Goal: Task Accomplishment & Management: Manage account settings

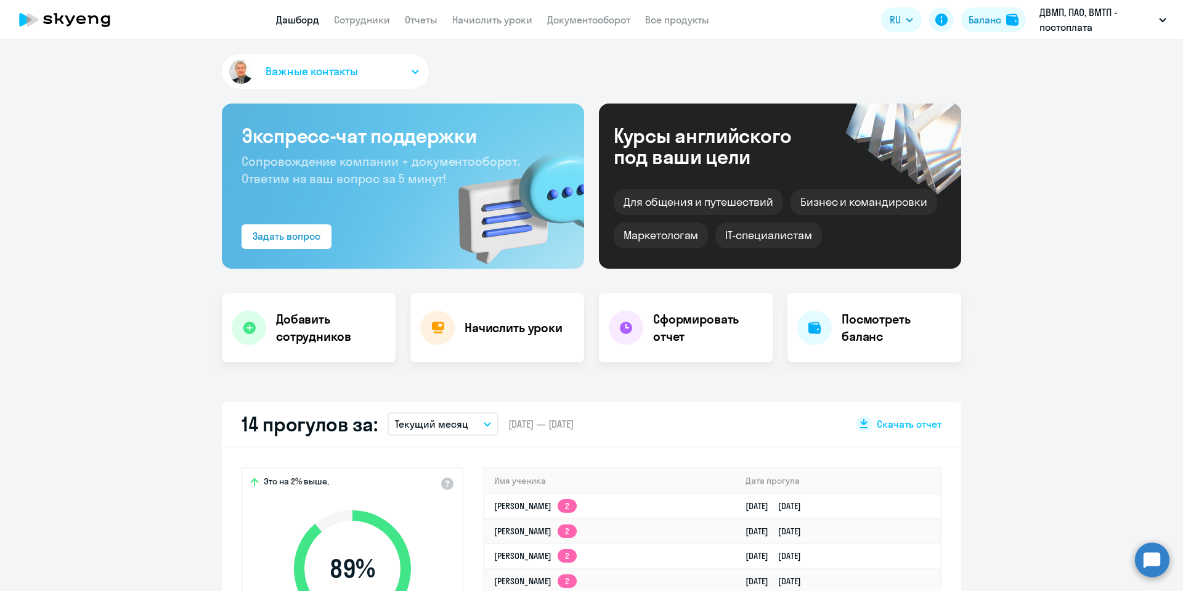
select select "30"
click at [352, 14] on link "Сотрудники" at bounding box center [362, 20] width 56 height 12
select select "30"
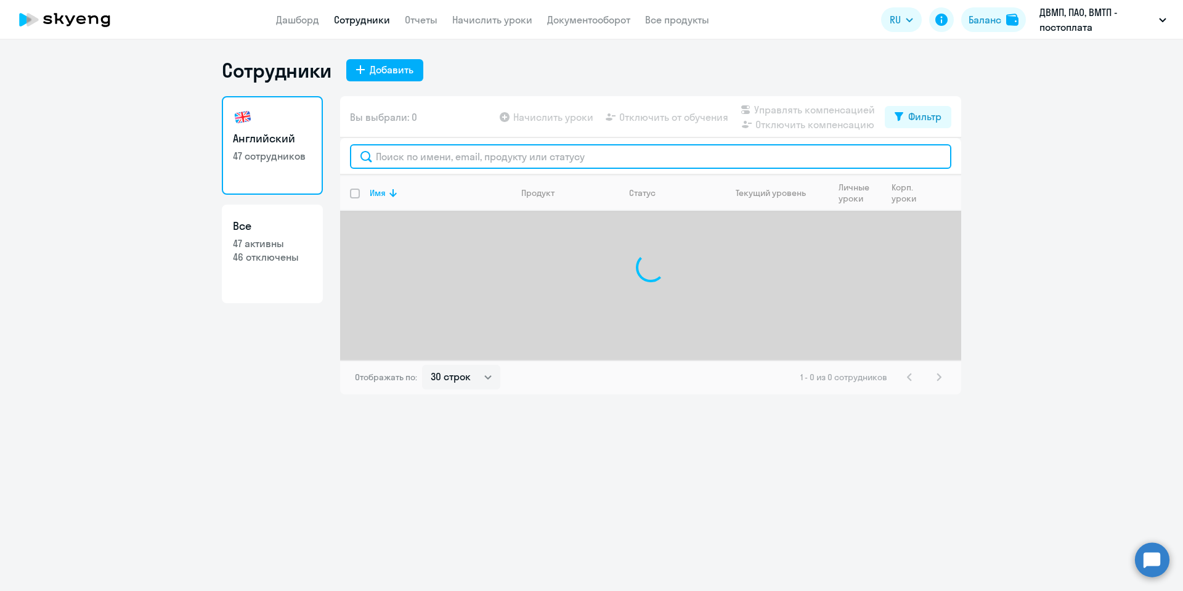
click at [449, 156] on input "text" at bounding box center [650, 156] width 601 height 25
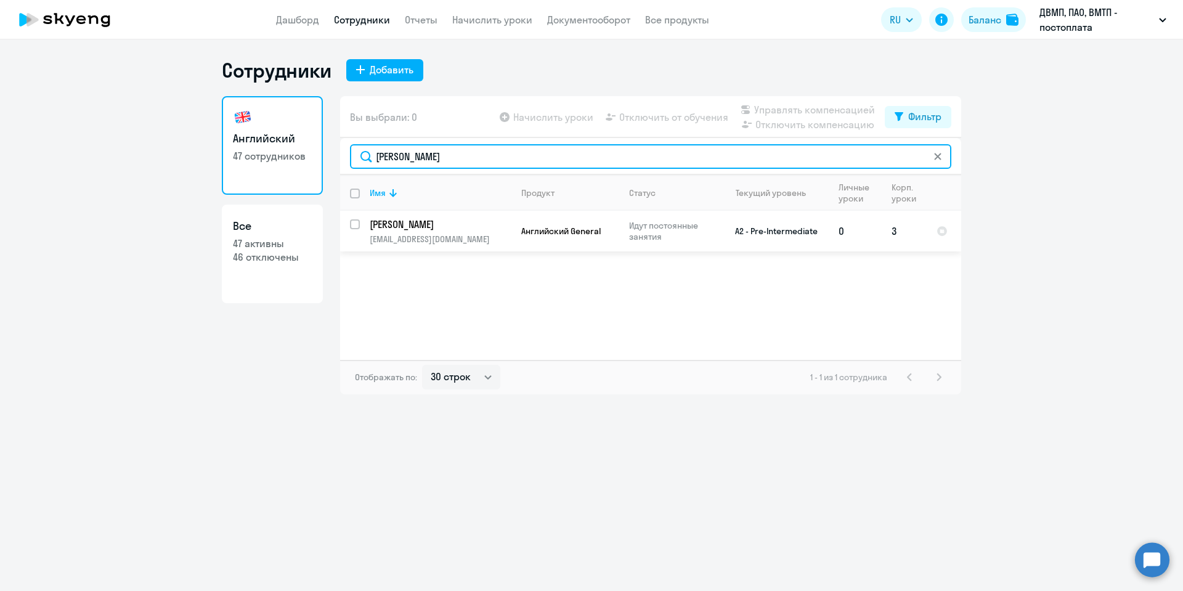
type input "[PERSON_NAME]"
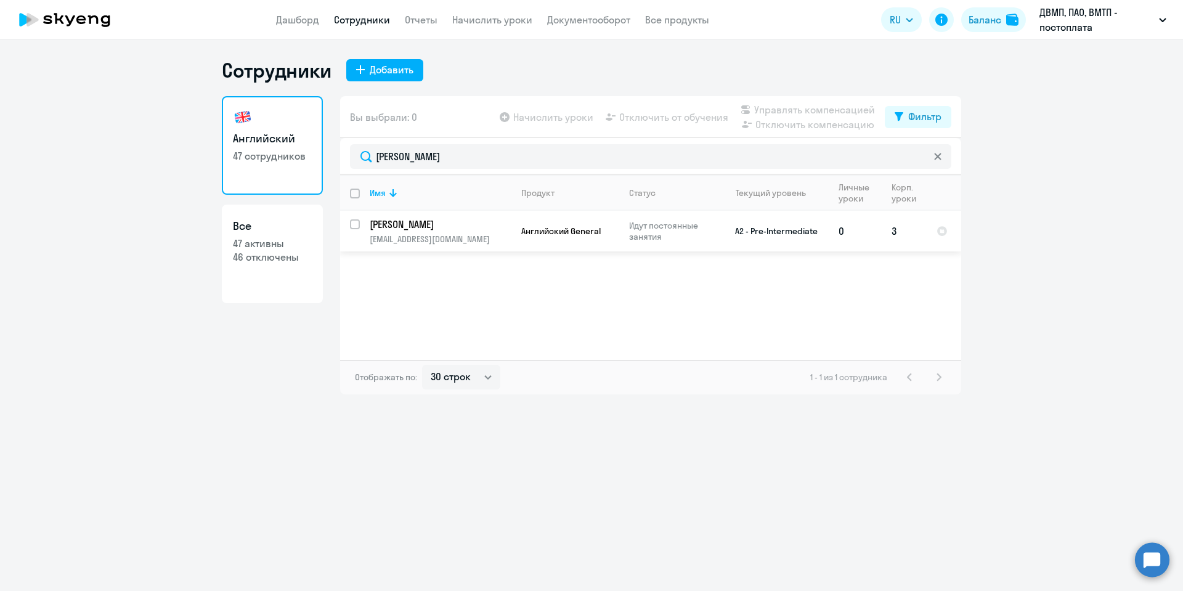
click at [356, 221] on input "select row 22306240" at bounding box center [362, 231] width 25 height 25
checkbox input "true"
click at [689, 114] on span "Отключить от обучения" at bounding box center [673, 117] width 109 height 15
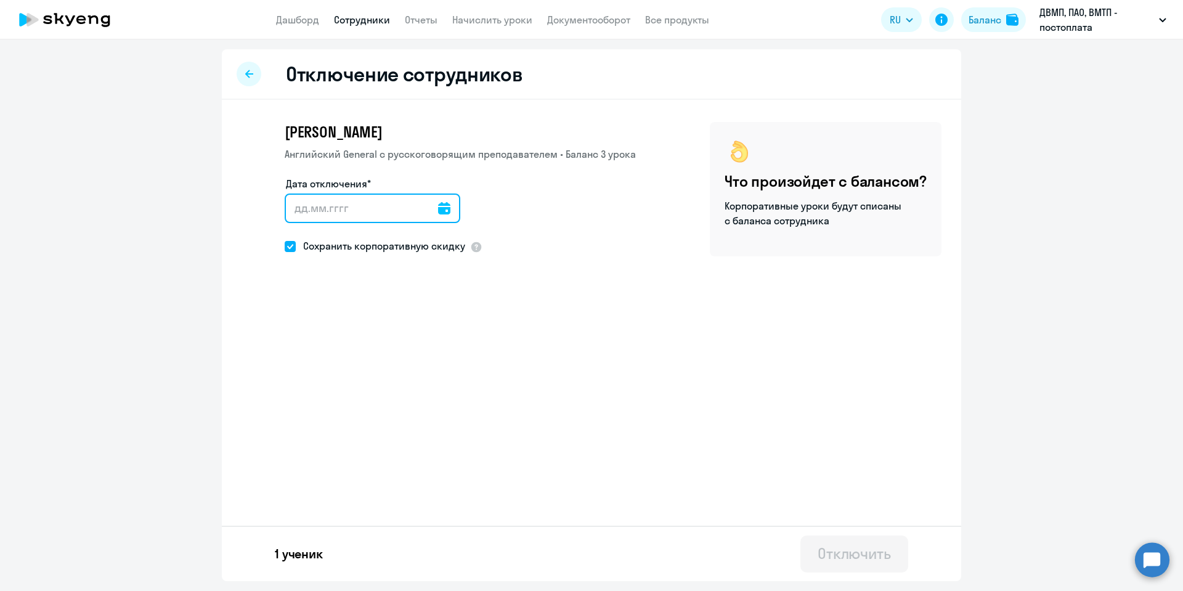
click at [429, 200] on input "Дата отключения*" at bounding box center [373, 208] width 176 height 30
click at [438, 209] on icon at bounding box center [444, 208] width 12 height 12
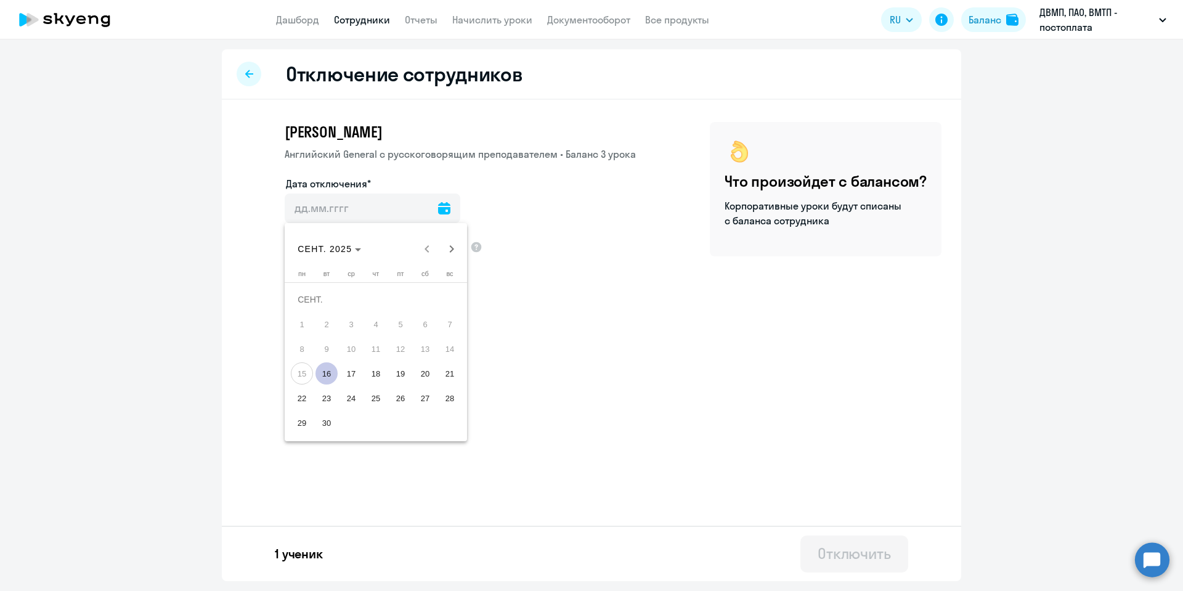
click at [333, 368] on span "16" at bounding box center [326, 373] width 22 height 22
type input "[DATE]"
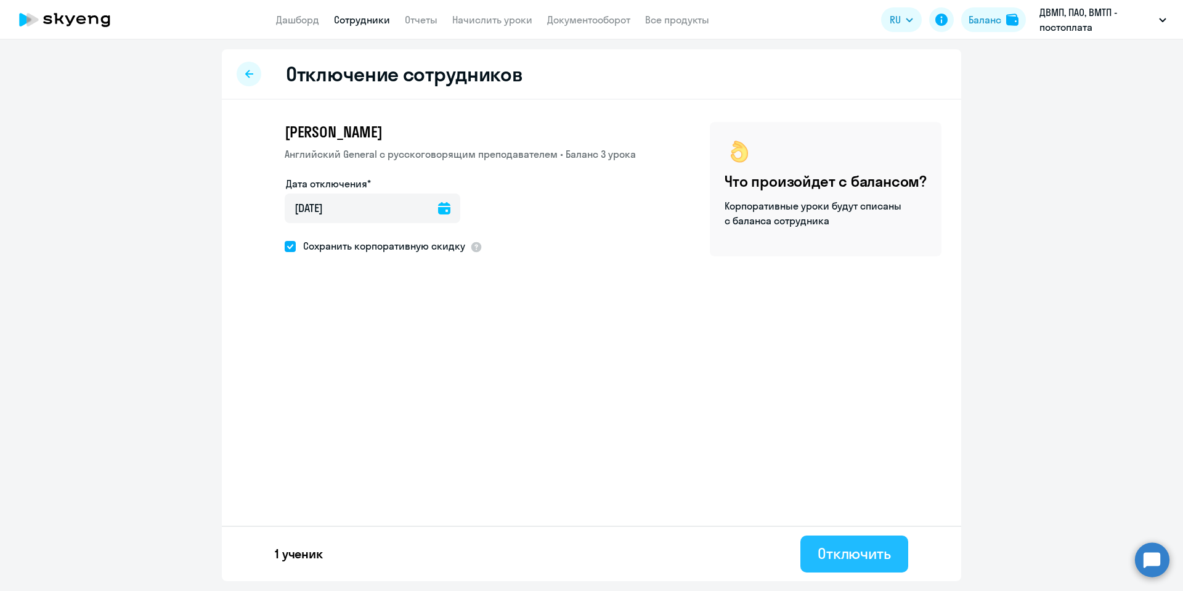
click at [874, 547] on div "Отключить" at bounding box center [854, 553] width 73 height 20
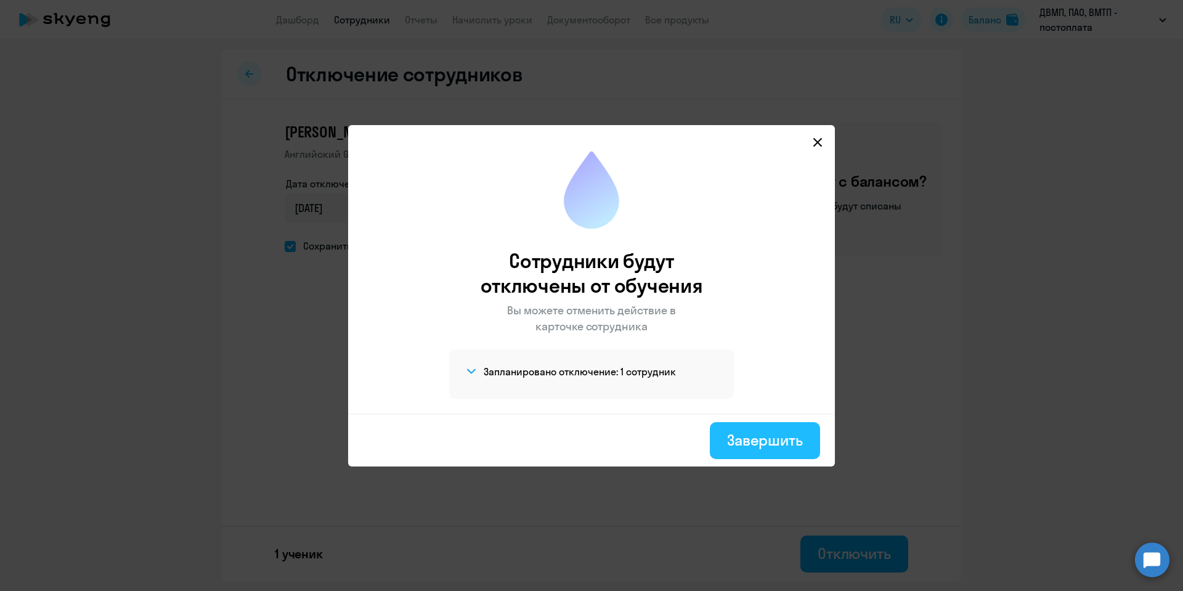
click at [774, 440] on div "Завершить" at bounding box center [765, 440] width 76 height 20
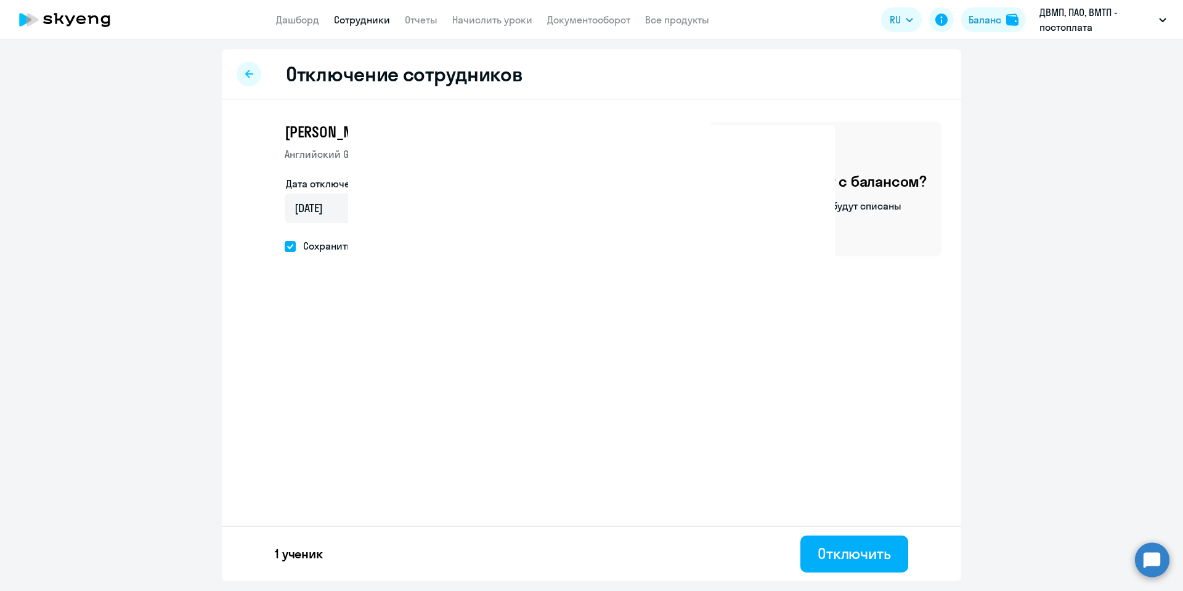
select select "30"
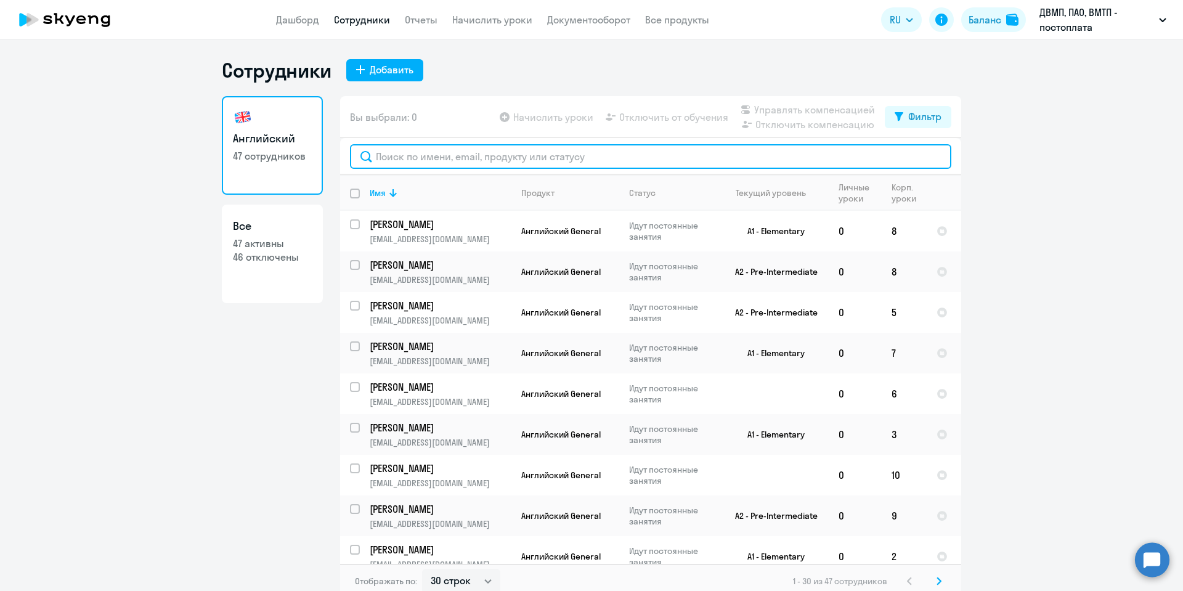
click at [410, 158] on input "text" at bounding box center [650, 156] width 601 height 25
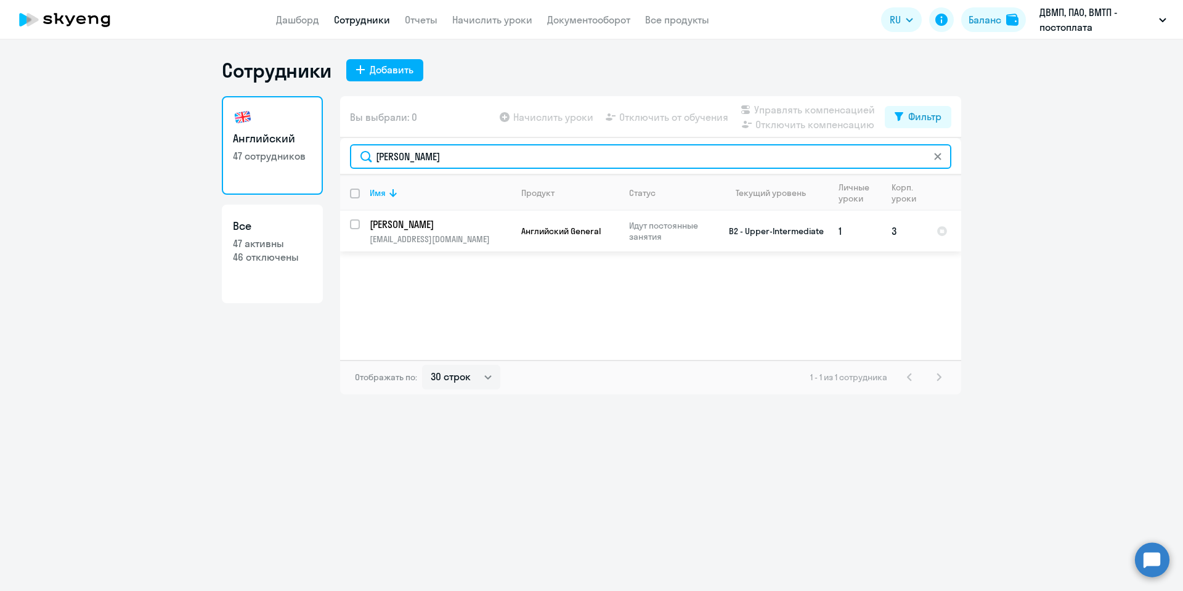
type input "[PERSON_NAME]"
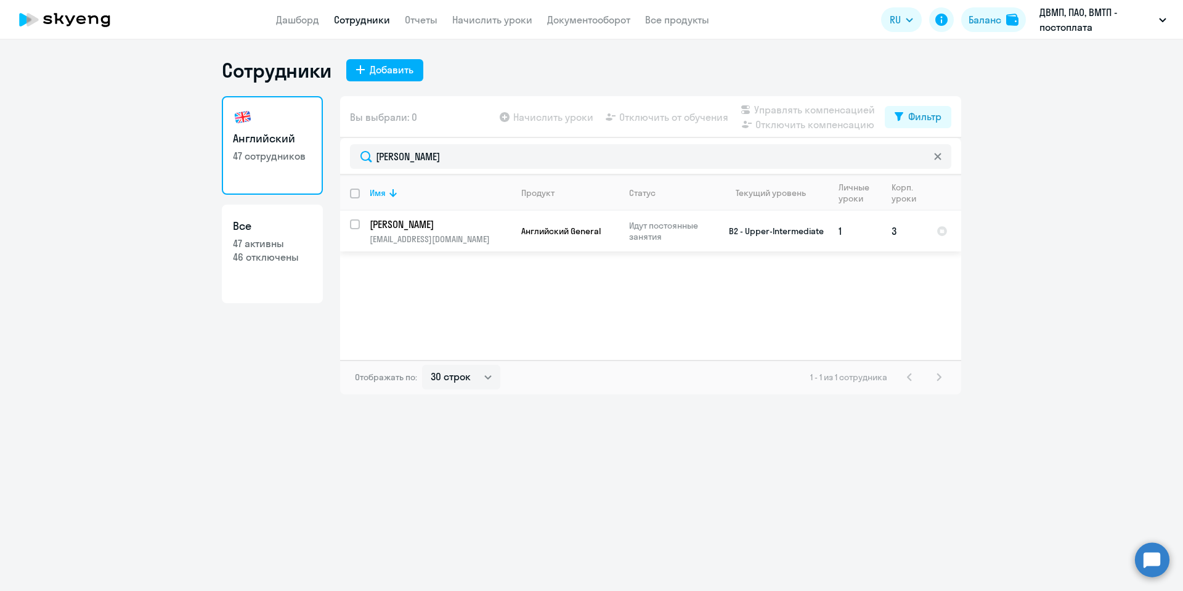
click at [354, 222] on input "select row 23989842" at bounding box center [362, 231] width 25 height 25
checkbox input "true"
click at [647, 120] on span "Отключить от обучения" at bounding box center [673, 117] width 109 height 15
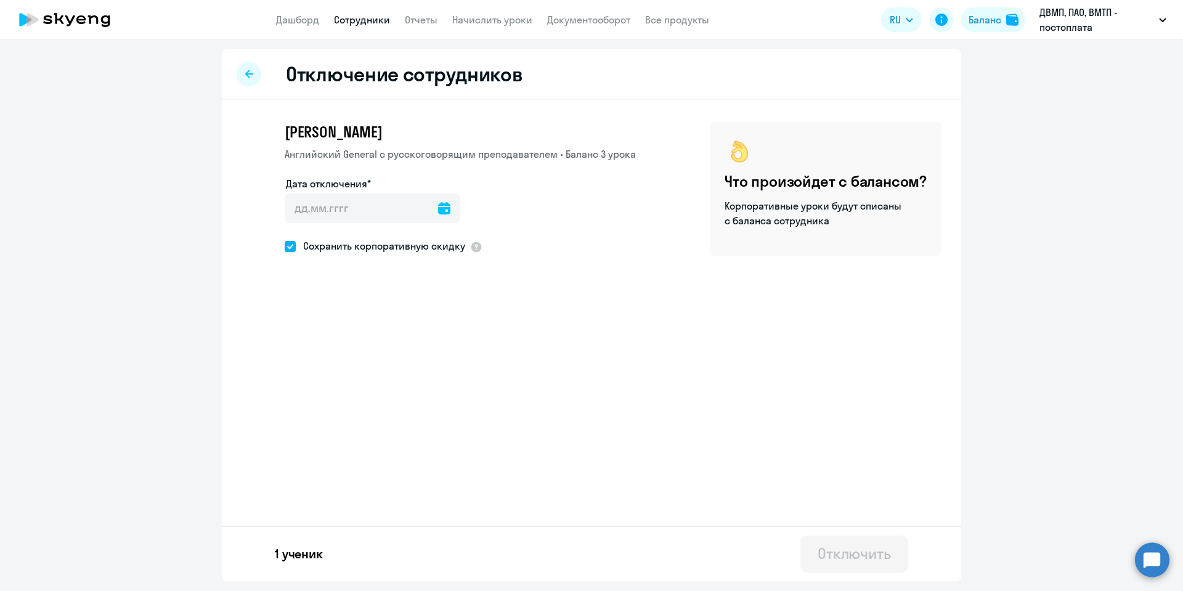
click at [438, 210] on icon at bounding box center [444, 208] width 12 height 12
click at [326, 370] on span "16" at bounding box center [326, 373] width 22 height 22
type input "[DATE]"
click at [833, 551] on div "Отключить" at bounding box center [854, 553] width 73 height 20
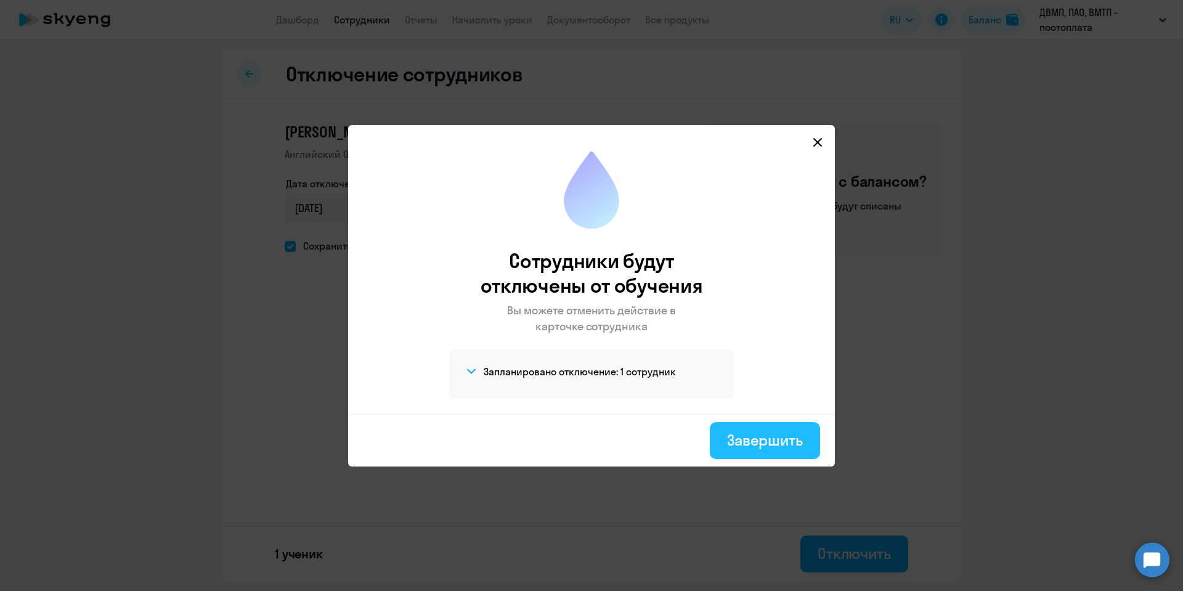
click at [747, 444] on div "Завершить" at bounding box center [765, 440] width 76 height 20
select select "30"
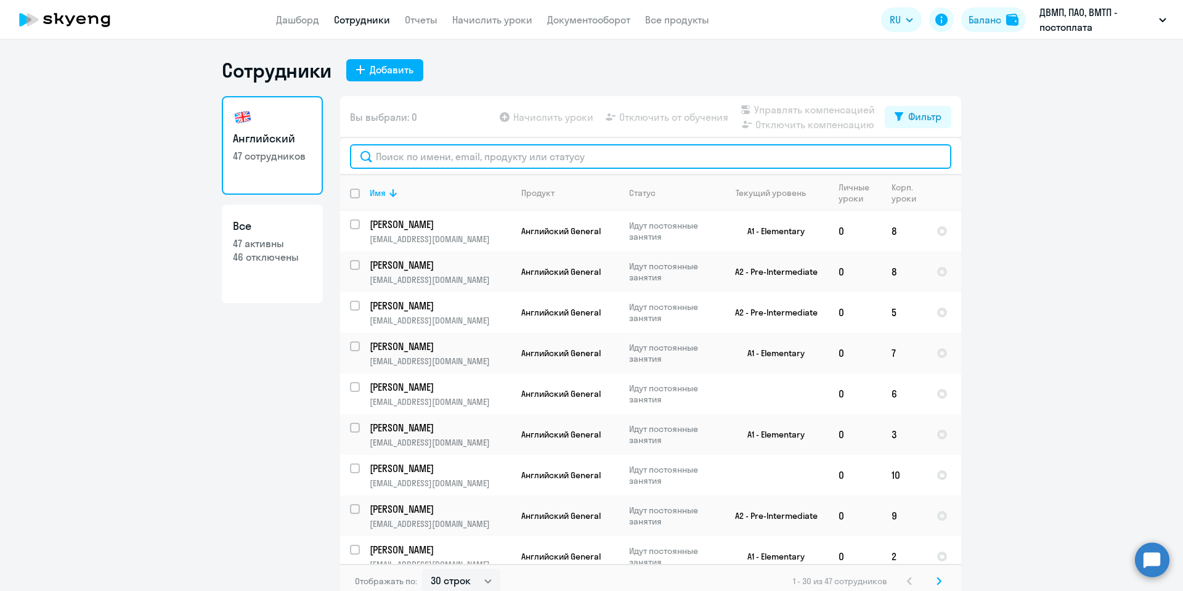
click at [527, 153] on input "text" at bounding box center [650, 156] width 601 height 25
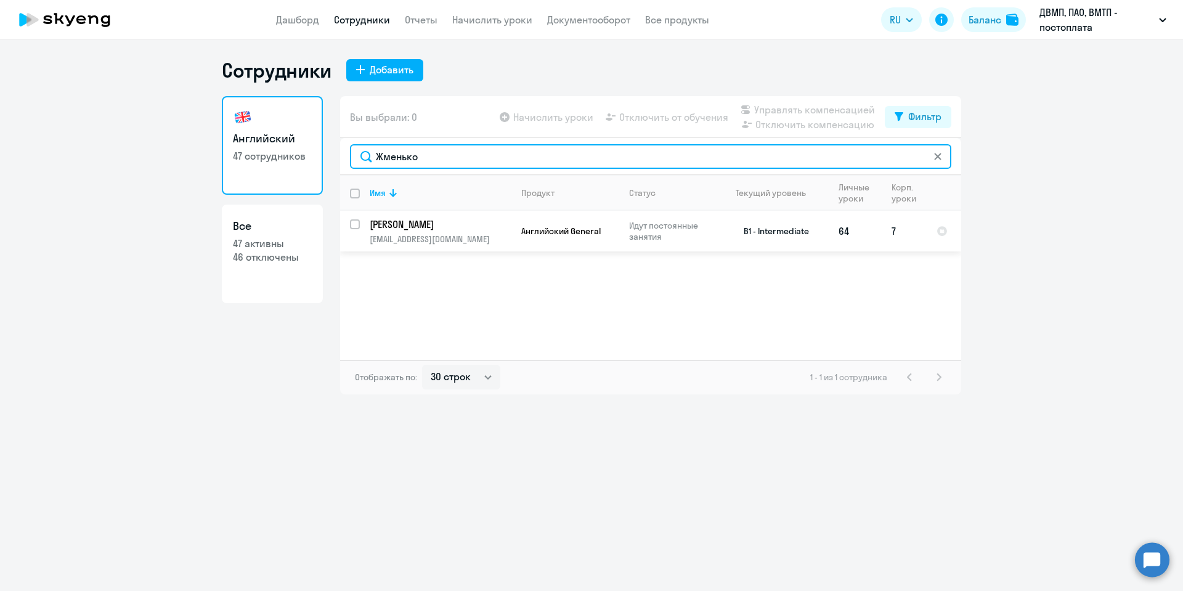
type input "Жменько"
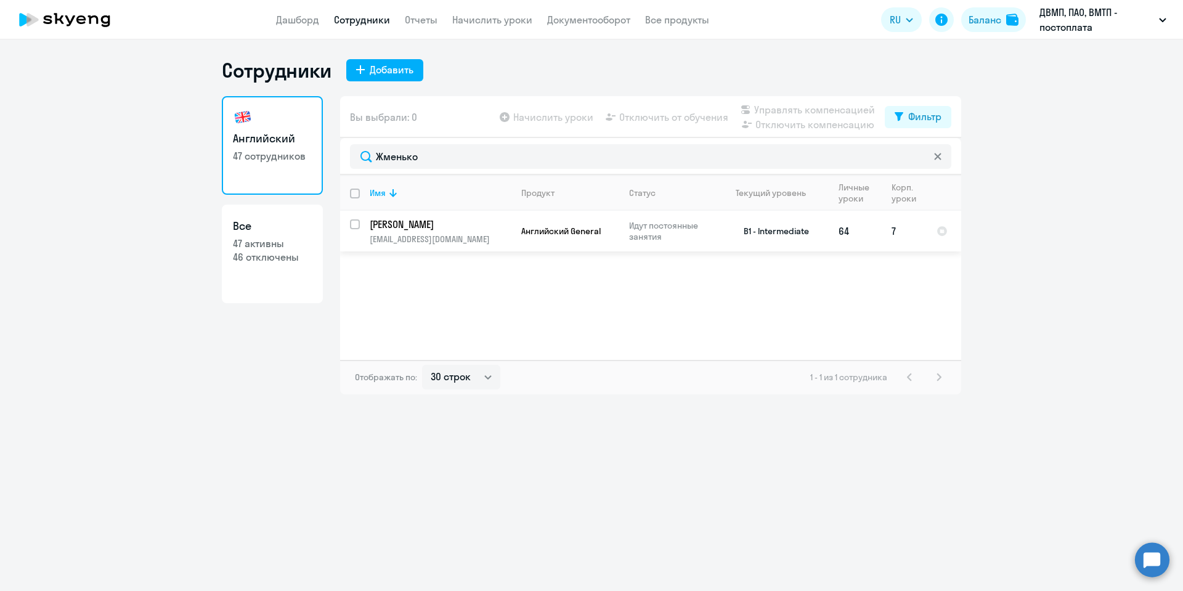
click at [354, 222] on input "select row 24266232" at bounding box center [362, 231] width 25 height 25
checkbox input "true"
click at [648, 115] on span "Отключить от обучения" at bounding box center [673, 117] width 109 height 15
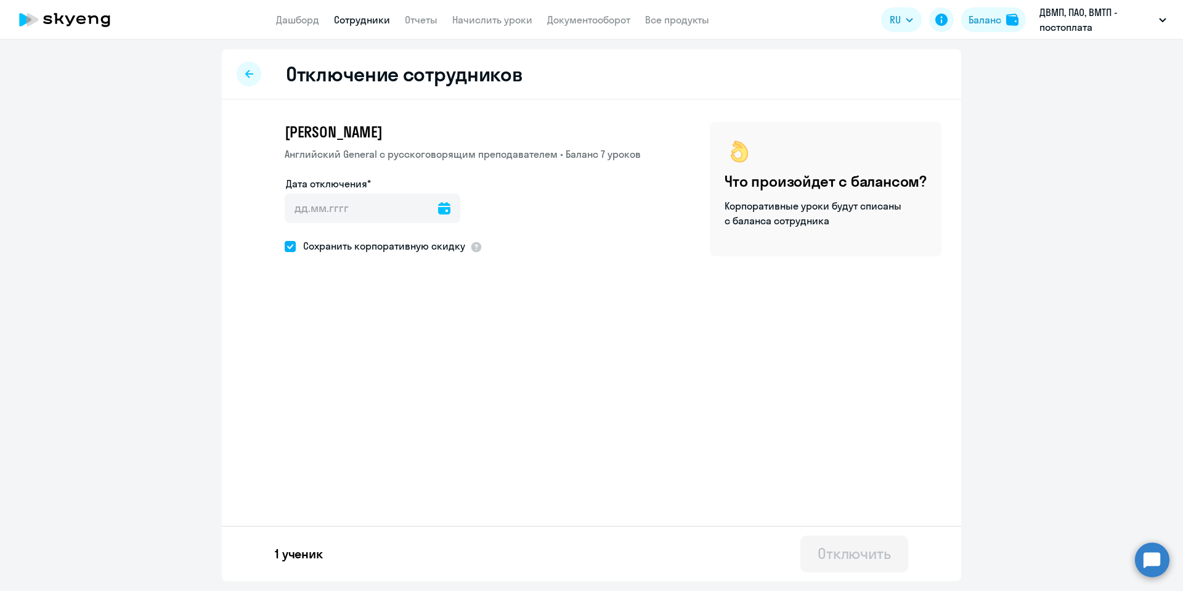
click at [438, 211] on icon at bounding box center [444, 208] width 12 height 12
click at [330, 375] on span "16" at bounding box center [326, 373] width 22 height 22
type input "[DATE]"
click at [840, 550] on div "Отключить" at bounding box center [854, 553] width 73 height 20
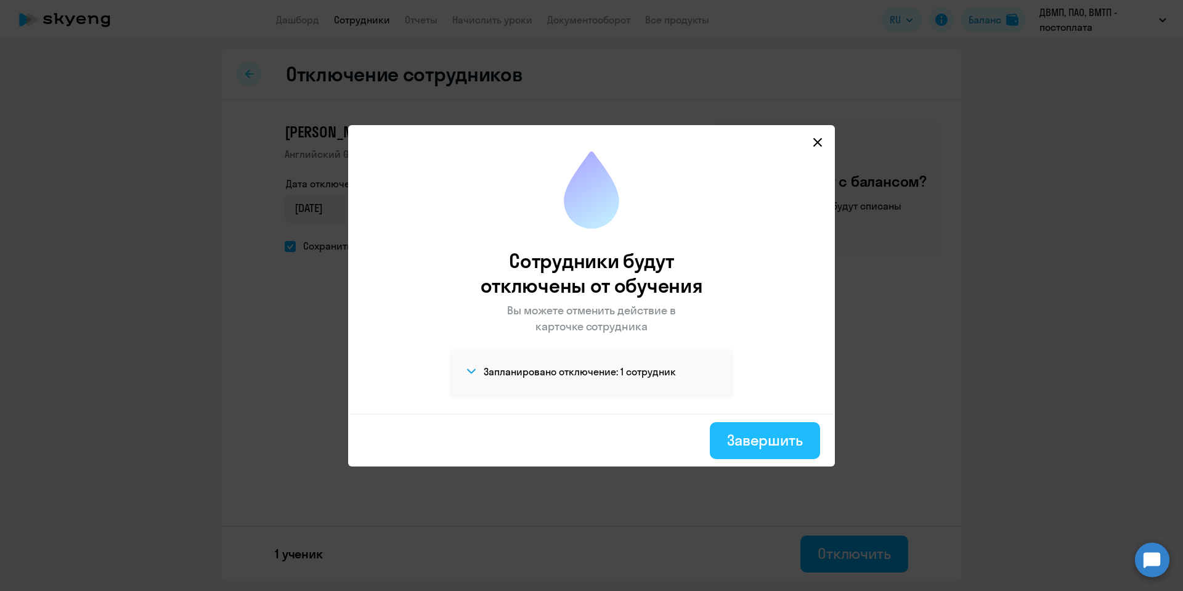
click at [770, 433] on div "Завершить" at bounding box center [765, 440] width 76 height 20
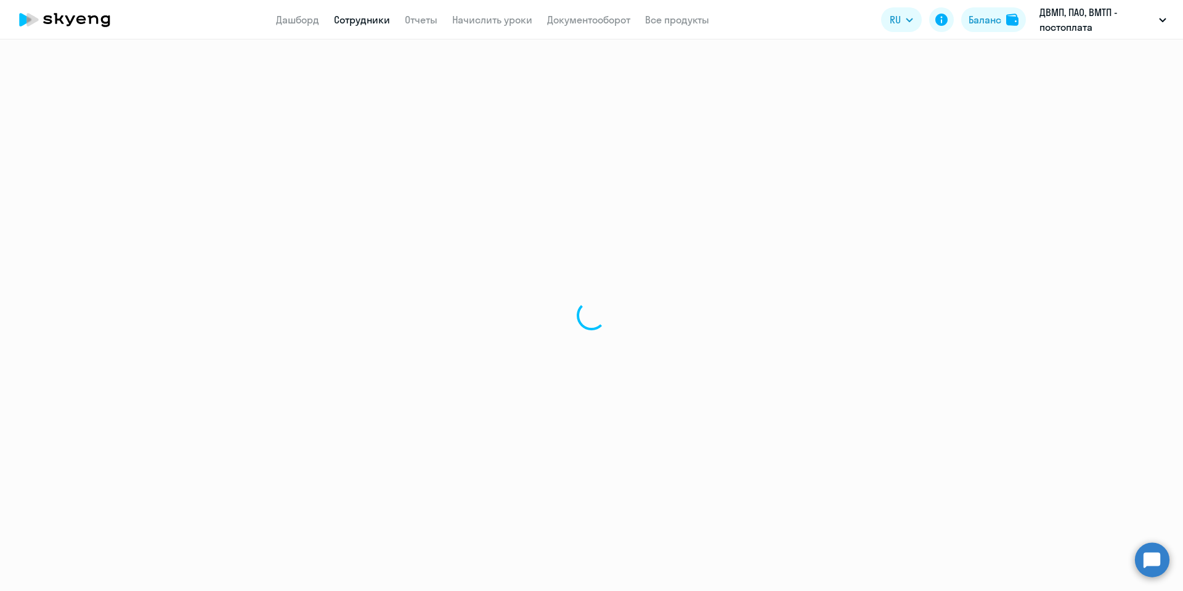
select select "30"
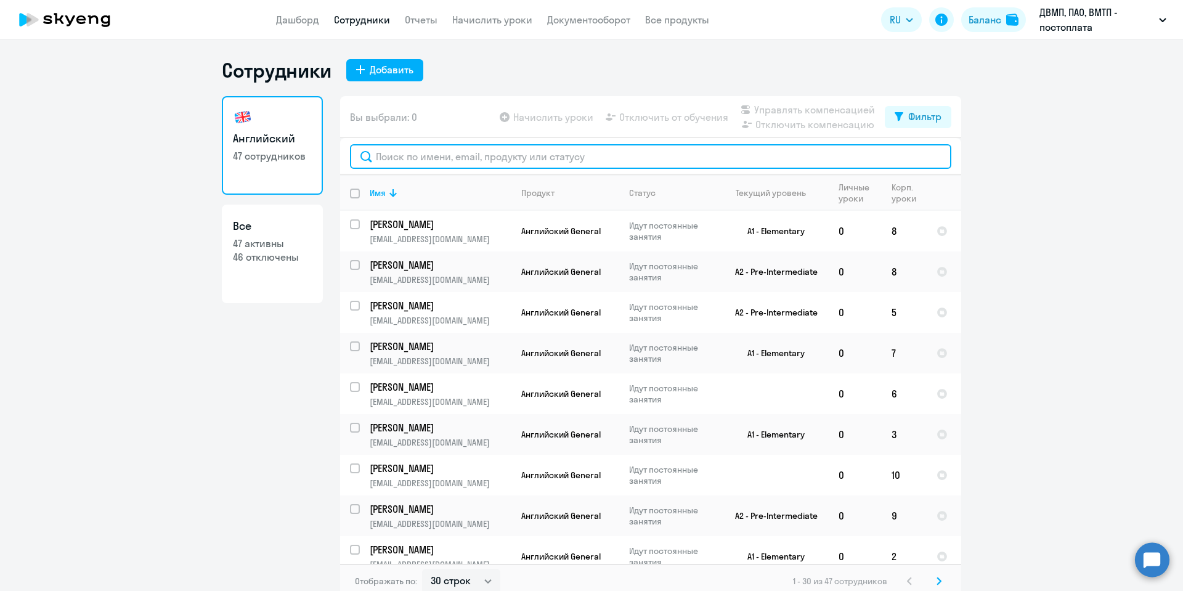
click at [412, 159] on input "text" at bounding box center [650, 156] width 601 height 25
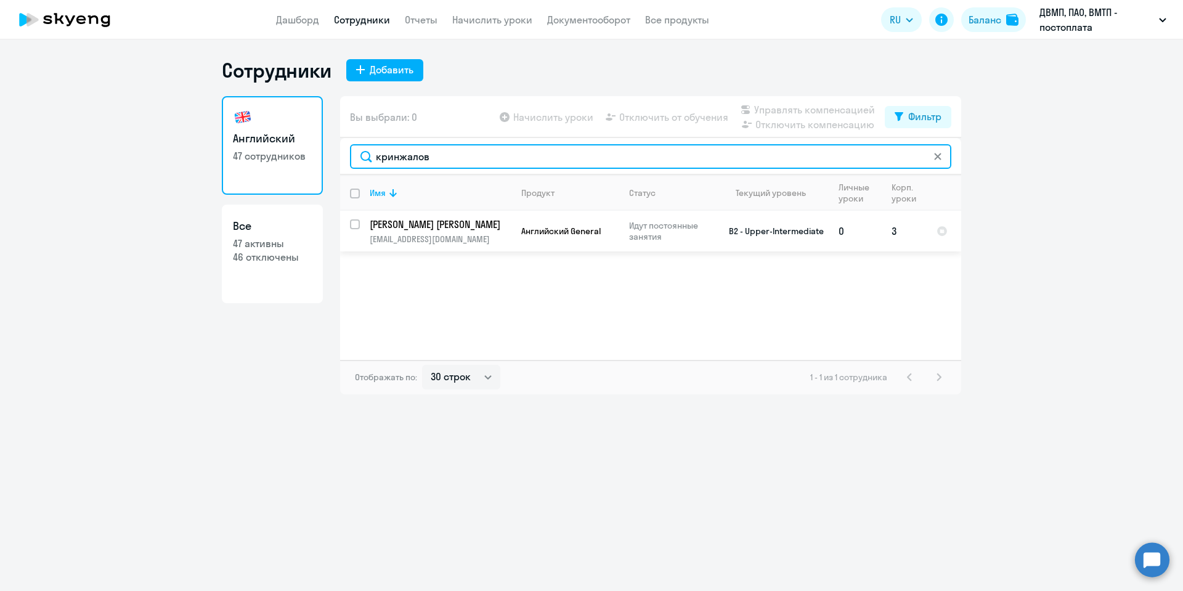
type input "кринжалов"
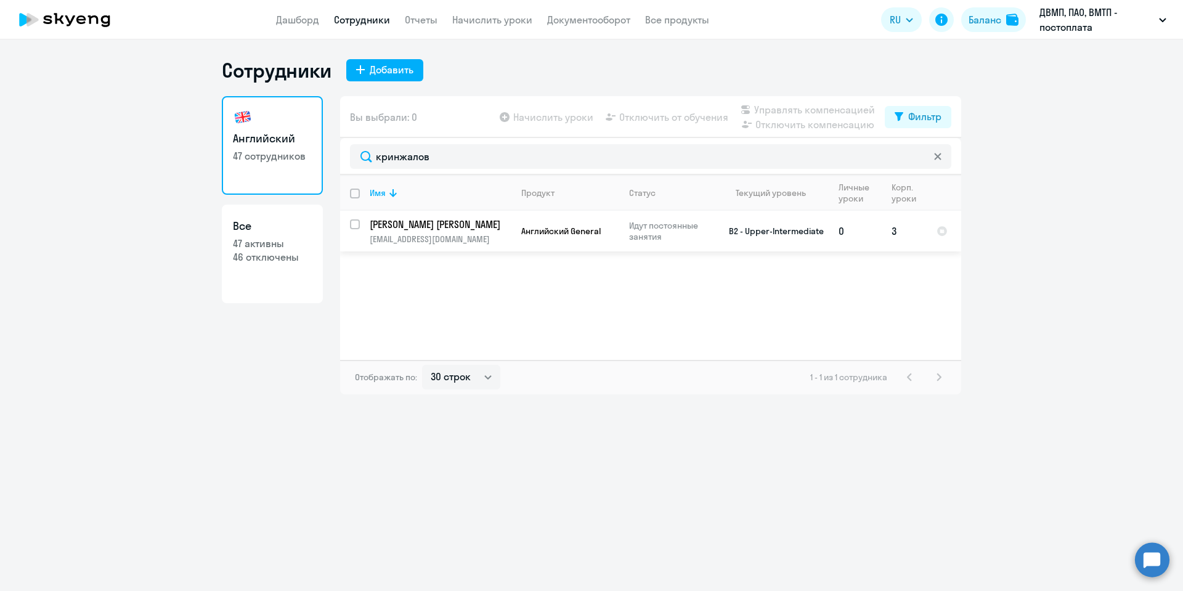
click at [356, 225] on input "select row 5382091" at bounding box center [362, 231] width 25 height 25
checkbox input "true"
click at [703, 116] on span "Отключить от обучения" at bounding box center [673, 117] width 109 height 15
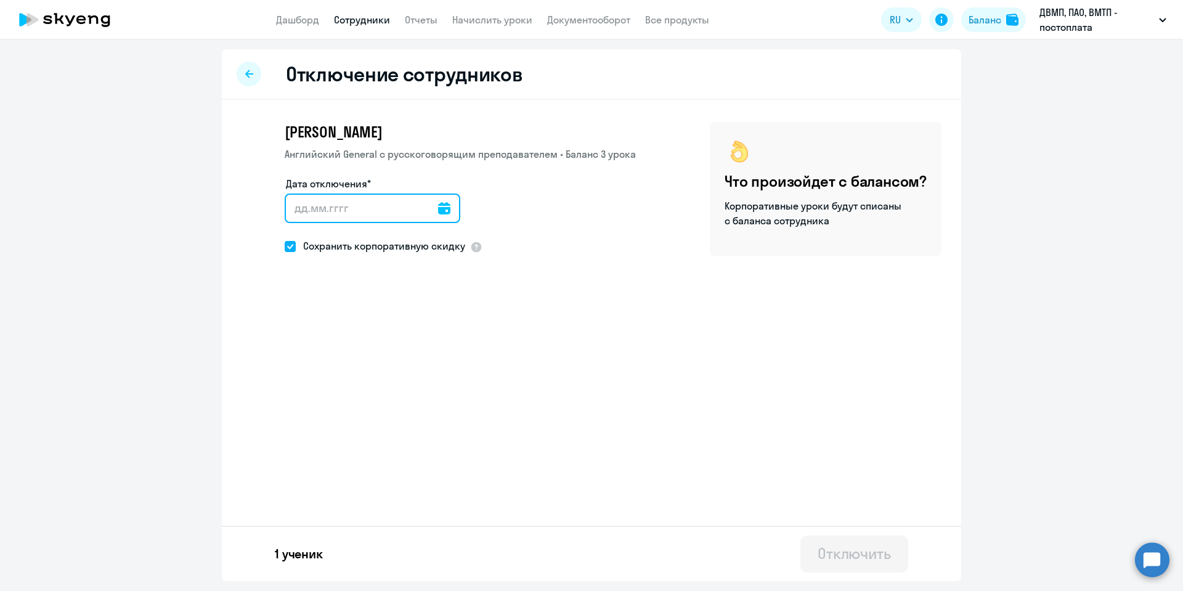
click at [444, 213] on input "Дата отключения*" at bounding box center [373, 208] width 176 height 30
click at [438, 203] on icon at bounding box center [444, 208] width 12 height 12
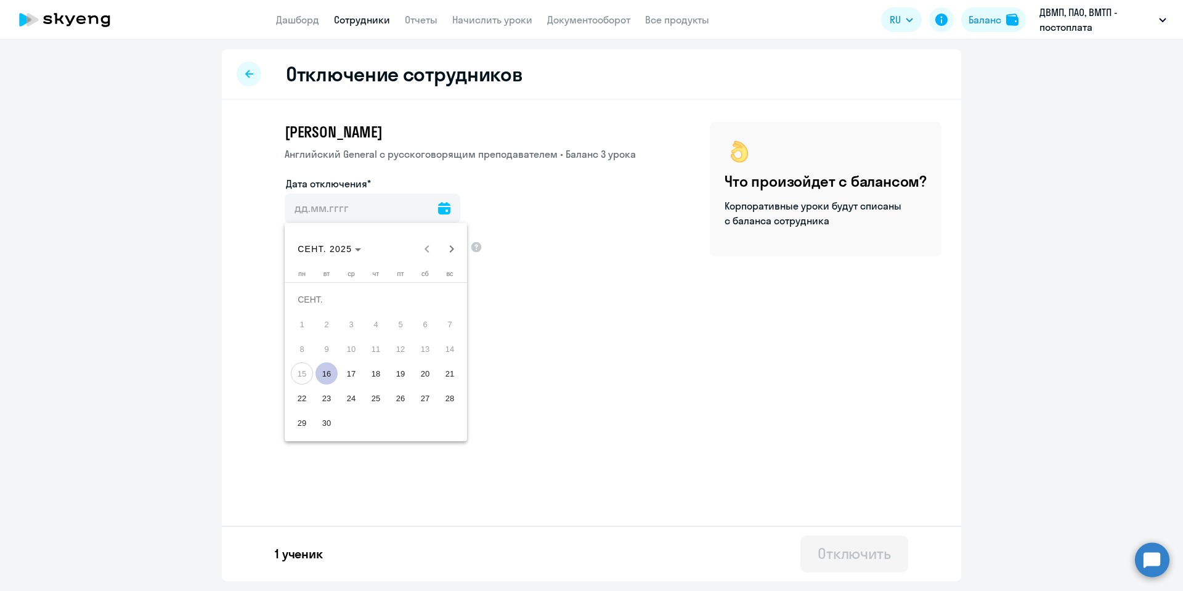
click at [331, 372] on span "16" at bounding box center [326, 373] width 22 height 22
type input "[DATE]"
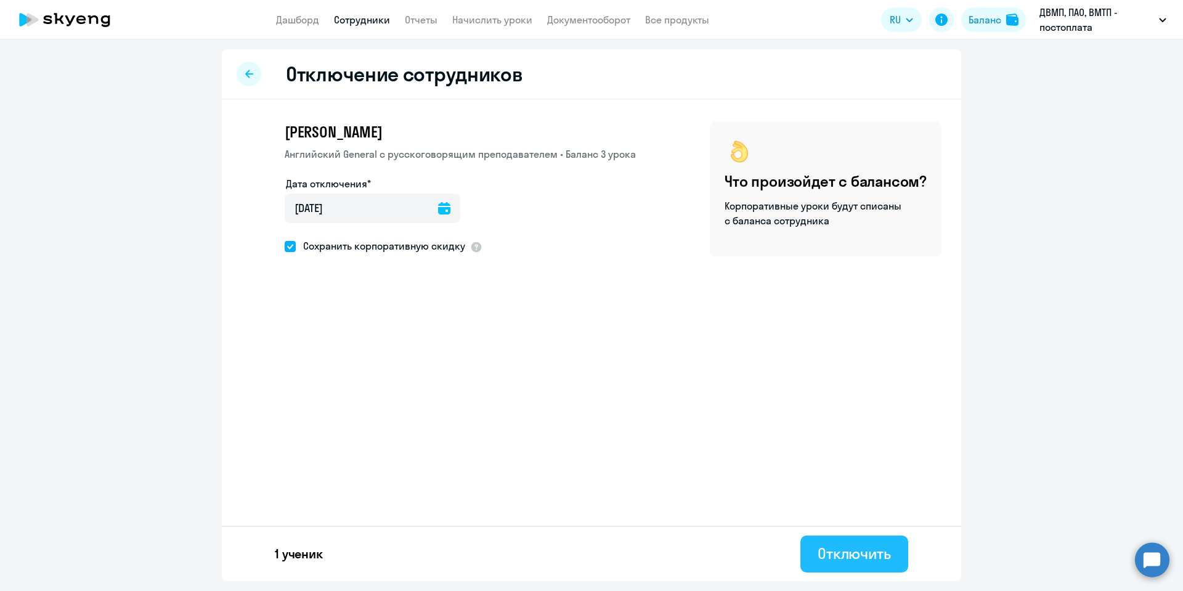
click at [864, 548] on div "Отключить" at bounding box center [854, 553] width 73 height 20
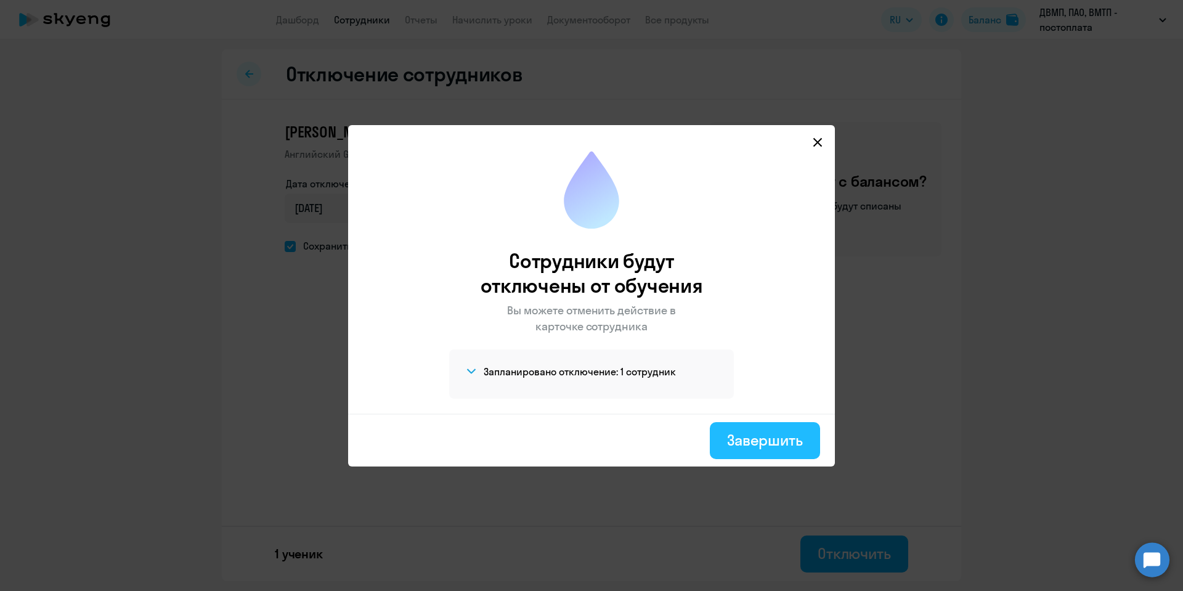
click at [742, 429] on button "Завершить" at bounding box center [765, 440] width 110 height 37
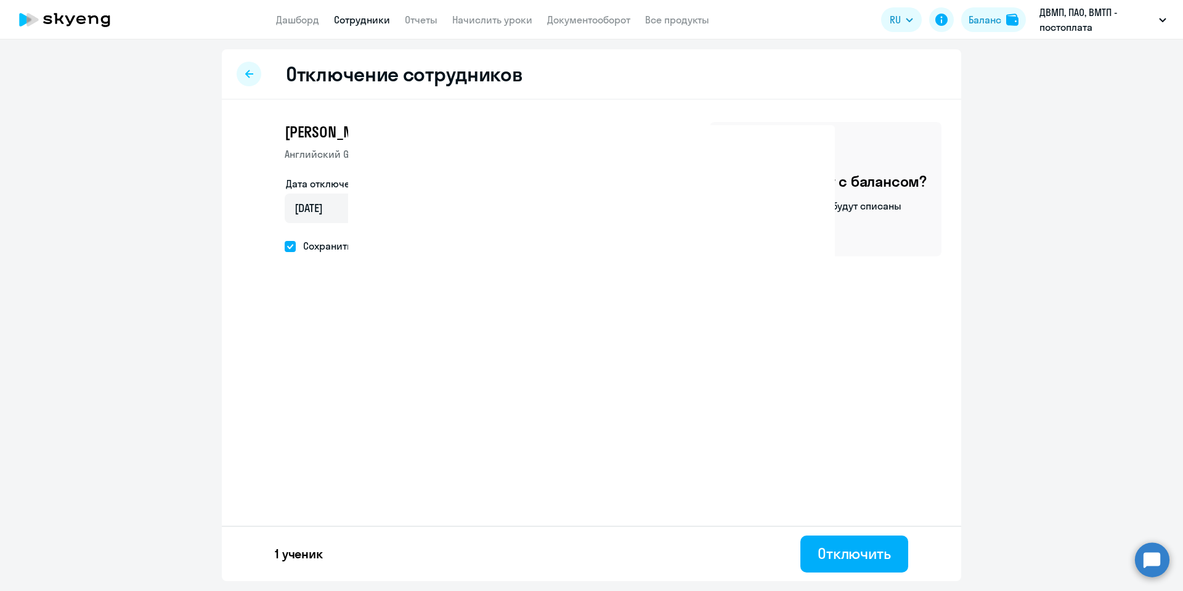
select select "30"
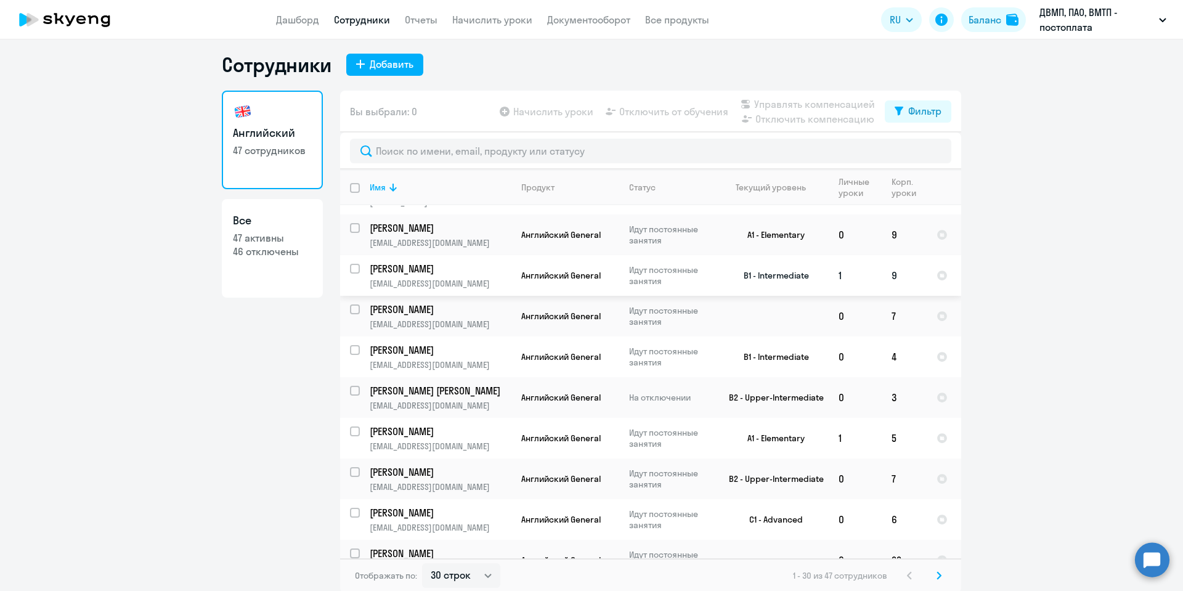
scroll to position [7, 0]
click at [937, 575] on icon at bounding box center [939, 573] width 4 height 7
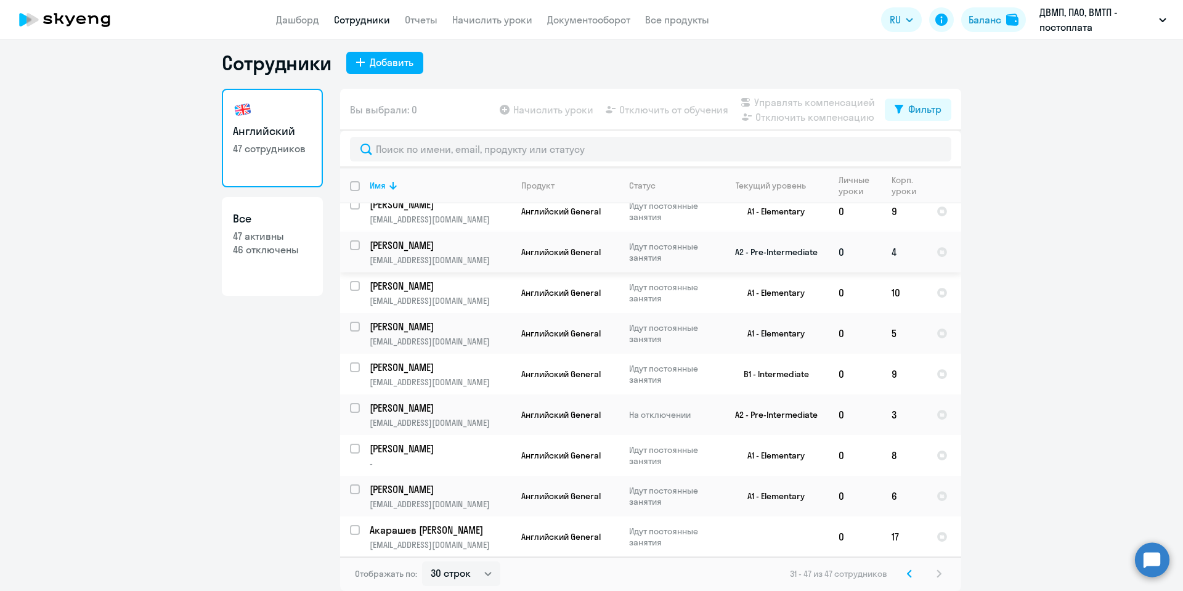
scroll to position [338, 0]
